Goal: Task Accomplishment & Management: Manage account settings

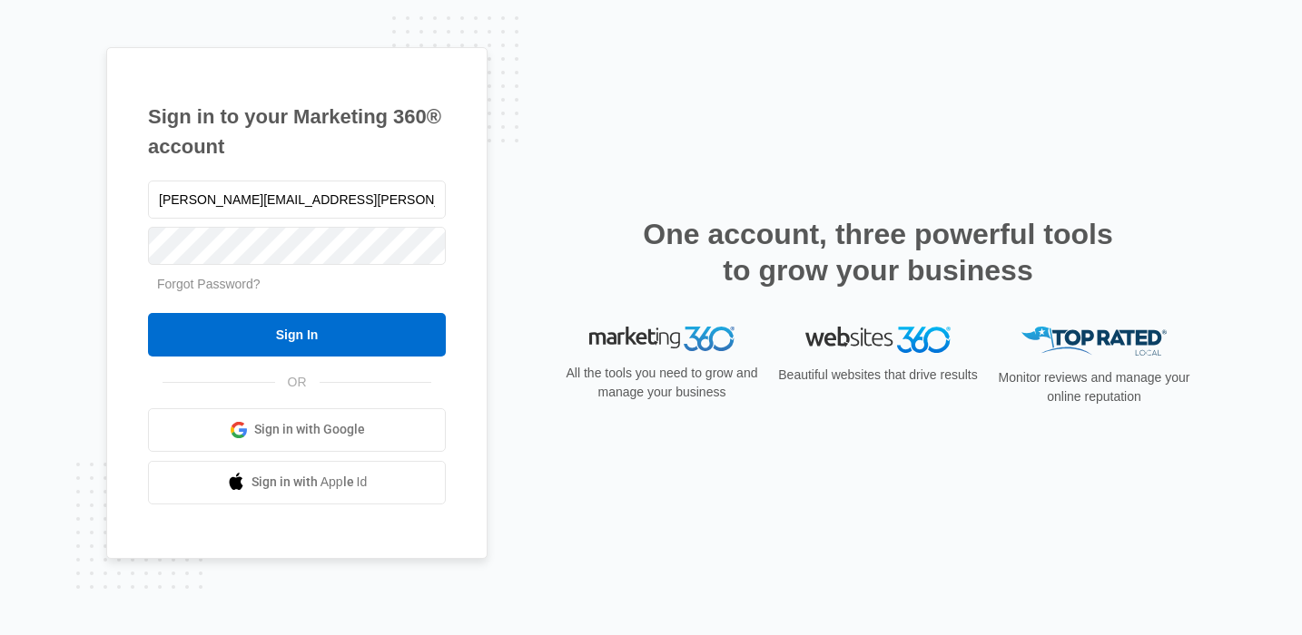
type input "[PERSON_NAME][EMAIL_ADDRESS][PERSON_NAME][DOMAIN_NAME]"
click at [148, 313] on input "Sign In" at bounding box center [297, 335] width 298 height 44
